Goal: Task Accomplishment & Management: Manage account settings

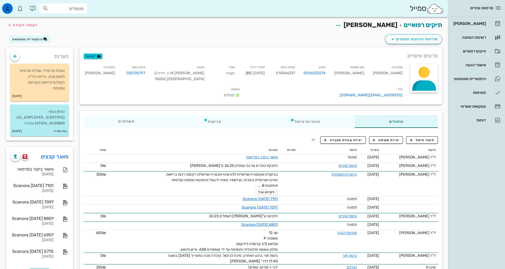
scroll to position [79, 0]
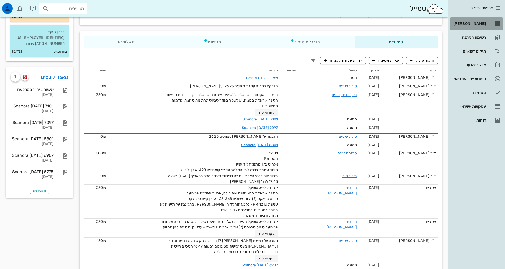
click at [470, 26] on div "[PERSON_NAME]" at bounding box center [469, 23] width 34 height 8
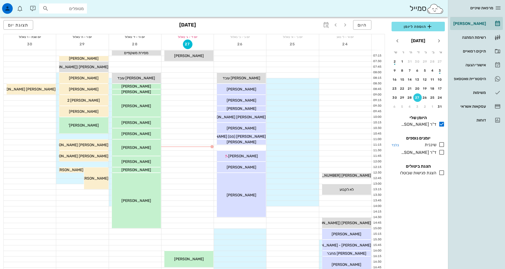
click at [442, 143] on icon at bounding box center [441, 144] width 6 height 6
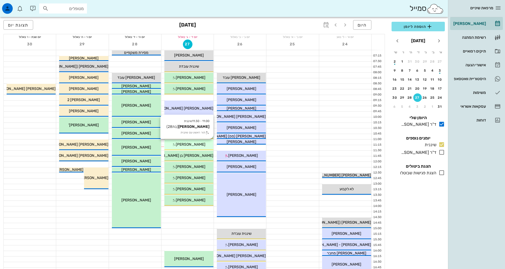
click at [199, 144] on span "[PERSON_NAME]" at bounding box center [191, 144] width 30 height 5
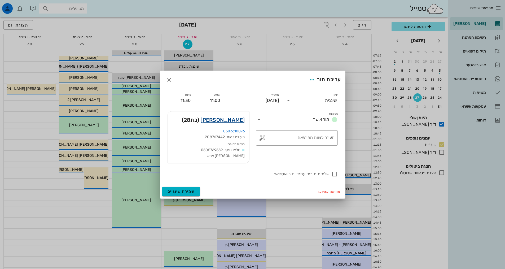
click at [228, 122] on link "[PERSON_NAME]" at bounding box center [222, 120] width 44 height 8
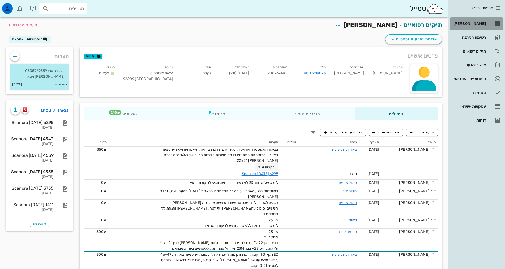
click at [472, 23] on div "[PERSON_NAME]" at bounding box center [469, 23] width 34 height 4
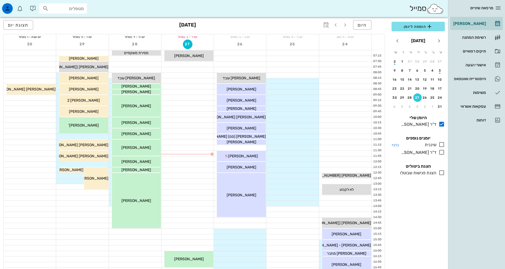
click at [441, 145] on icon at bounding box center [441, 144] width 6 height 6
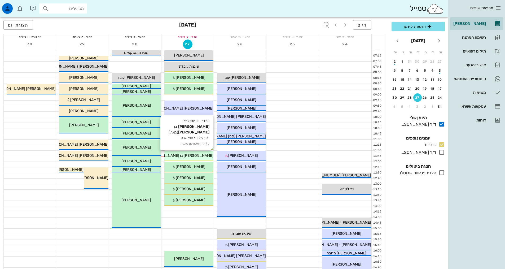
click at [198, 160] on div "11:30 - 12:00 שיננית [PERSON_NAME] בן [PERSON_NAME] (בן 73 ) נקבע לפני חצי שנה …" at bounding box center [188, 155] width 49 height 11
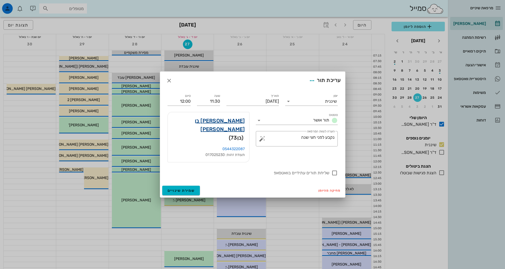
click at [235, 128] on link "[PERSON_NAME] בן [PERSON_NAME]" at bounding box center [208, 124] width 73 height 17
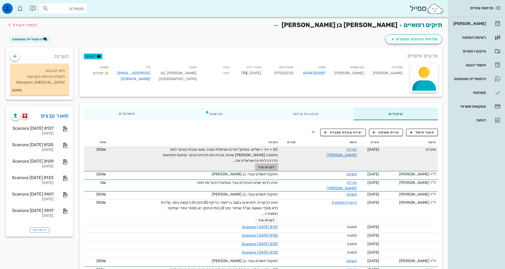
click at [271, 168] on span "לקרוא עוד" at bounding box center [266, 167] width 16 height 4
